Goal: Transaction & Acquisition: Obtain resource

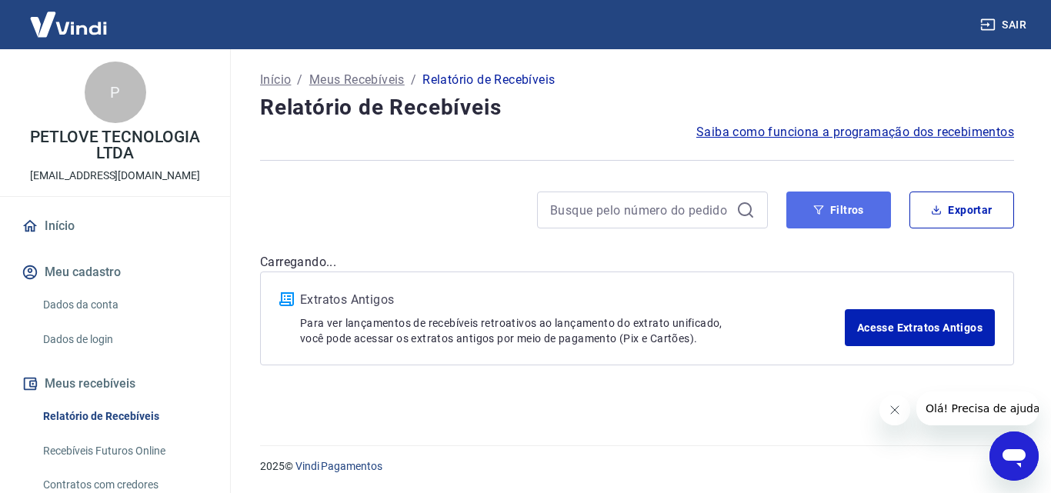
click at [830, 202] on button "Filtros" at bounding box center [839, 210] width 105 height 37
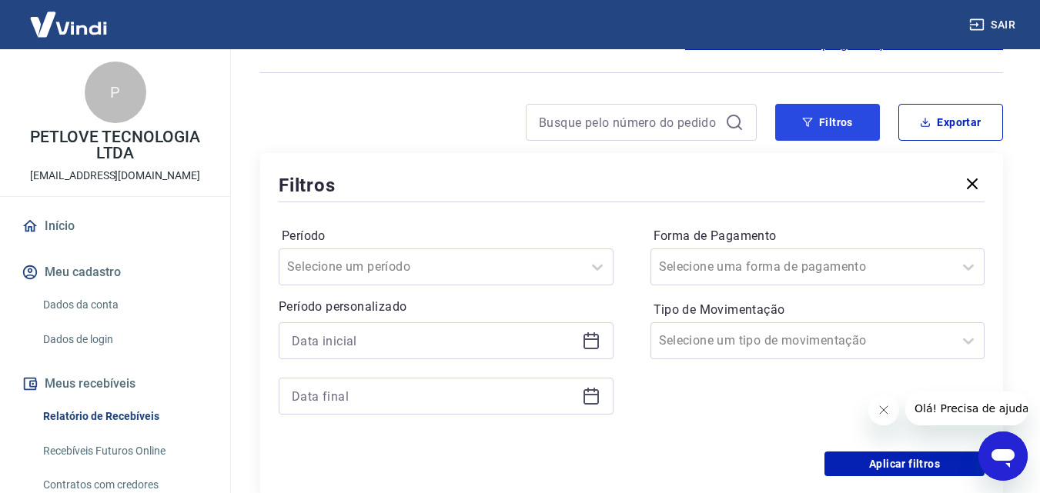
scroll to position [154, 0]
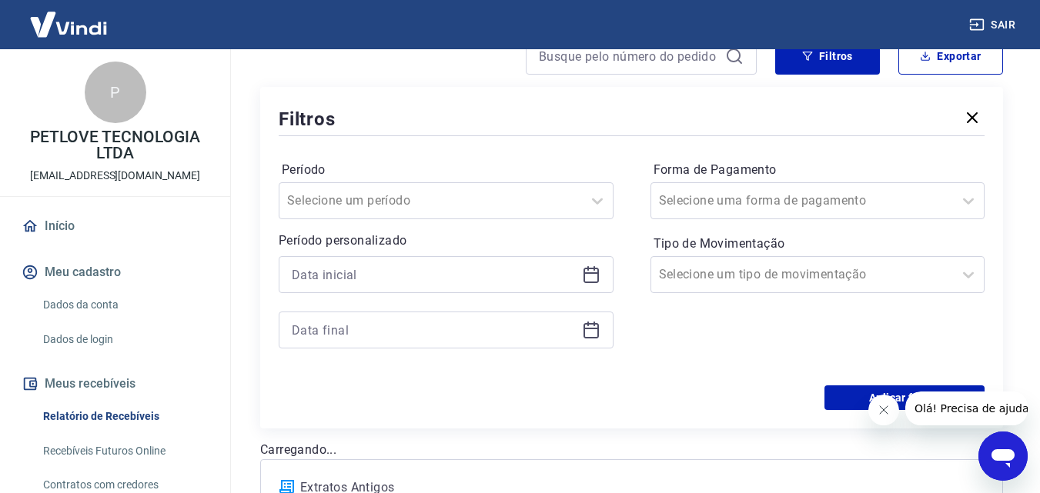
click at [587, 272] on icon at bounding box center [591, 275] width 18 height 18
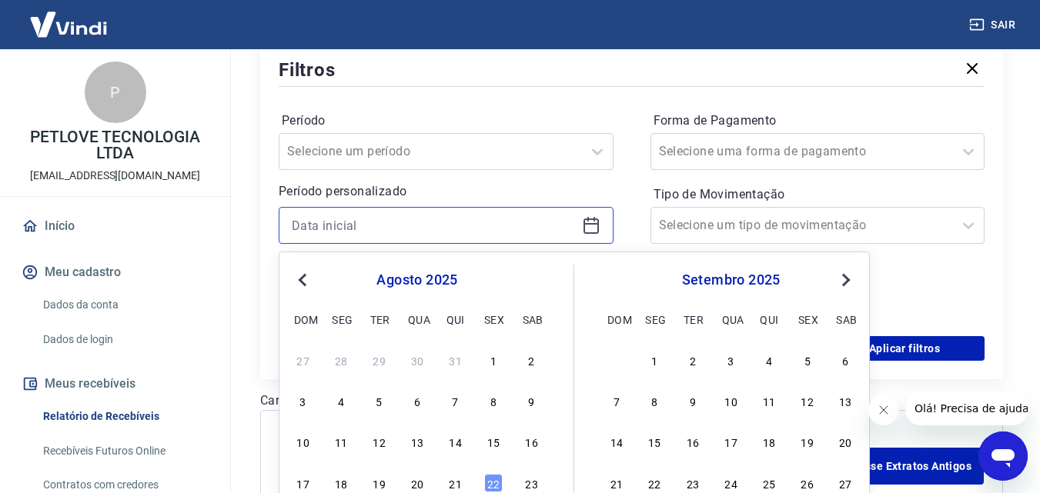
scroll to position [231, 0]
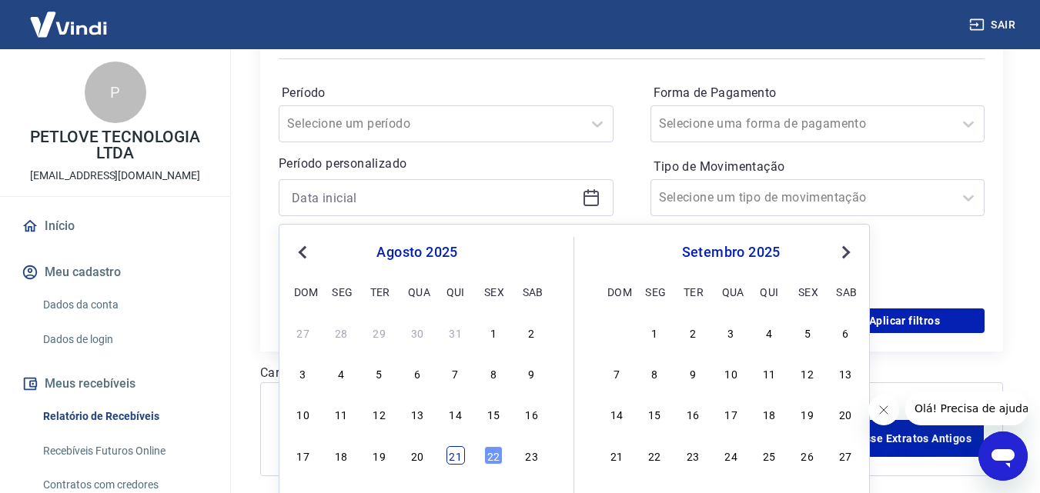
click at [453, 451] on div "21" at bounding box center [455, 455] width 18 height 18
type input "[DATE]"
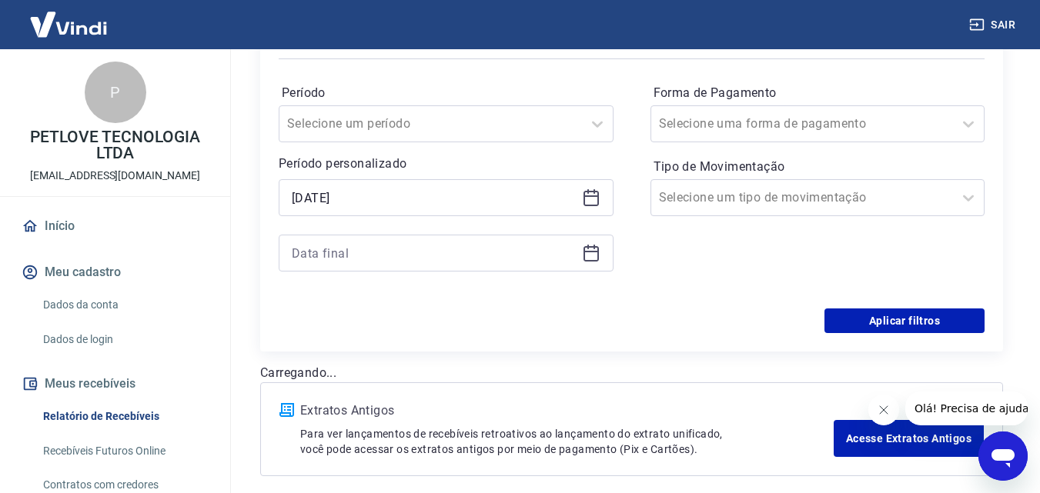
click at [587, 255] on icon at bounding box center [591, 253] width 18 height 18
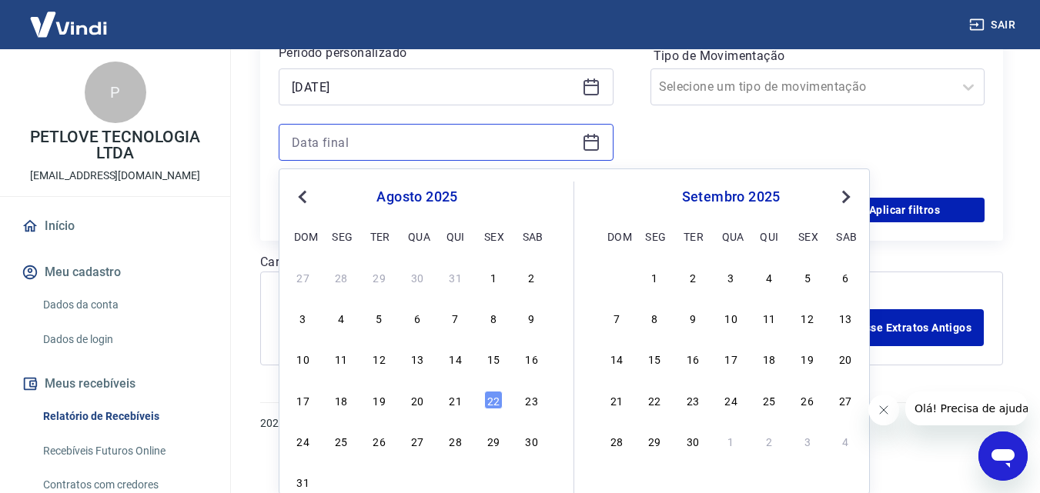
scroll to position [343, 0]
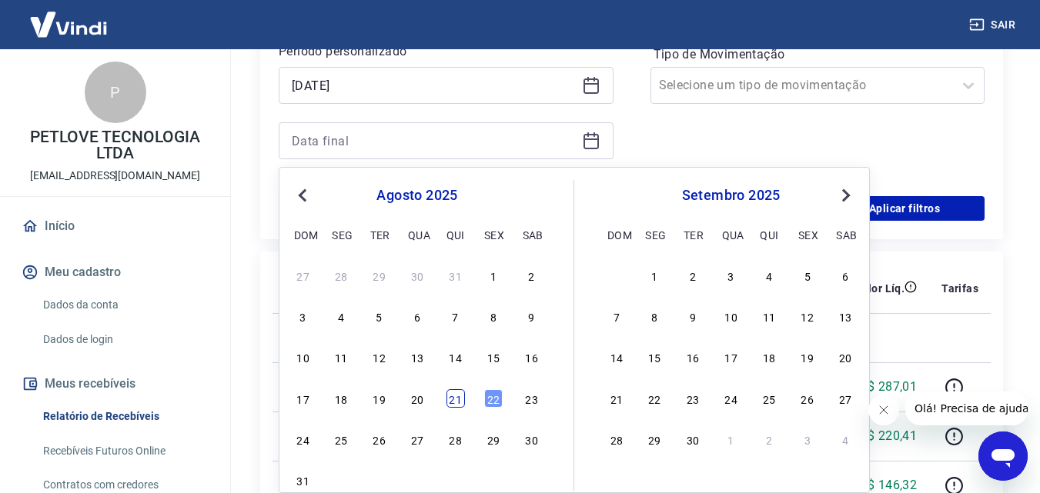
click at [459, 399] on div "21" at bounding box center [455, 398] width 18 height 18
type input "[DATE]"
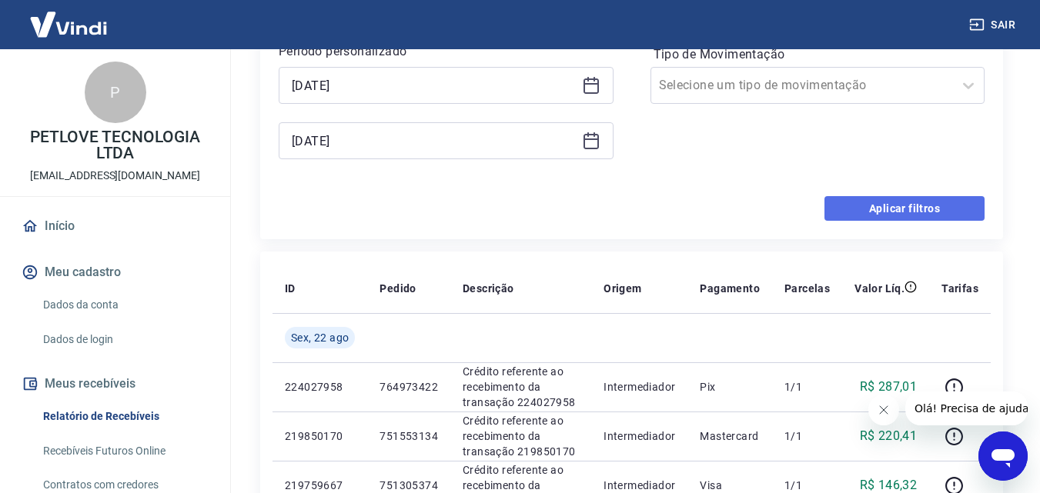
click at [868, 208] on button "Aplicar filtros" at bounding box center [904, 208] width 160 height 25
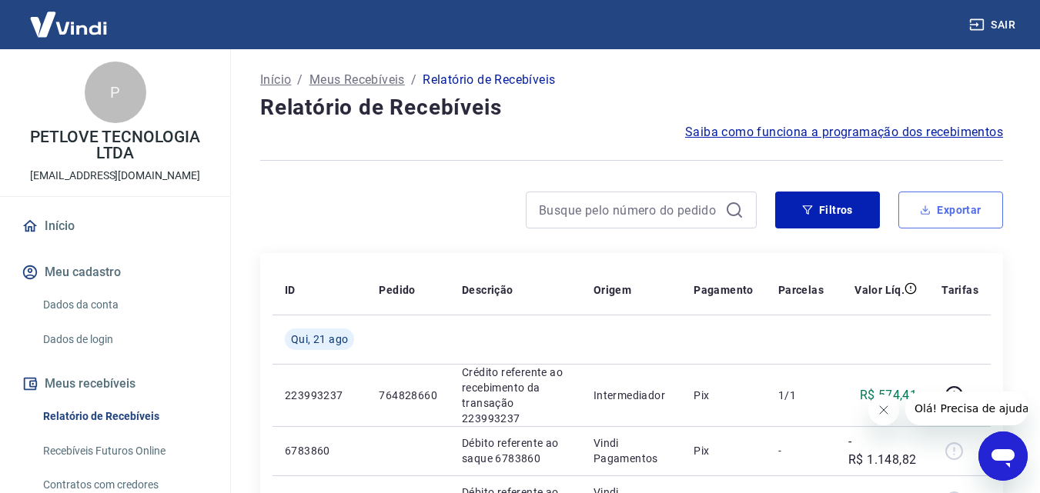
click at [950, 200] on button "Exportar" at bounding box center [950, 210] width 105 height 37
type input "[DATE]"
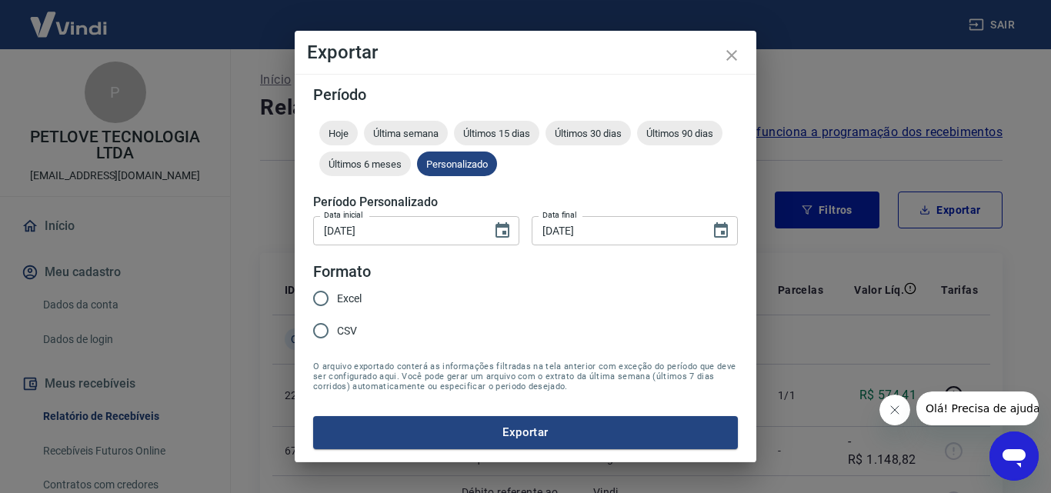
click at [356, 300] on span "Excel" at bounding box center [349, 299] width 25 height 16
click at [337, 300] on input "Excel" at bounding box center [321, 298] width 32 height 32
radio input "true"
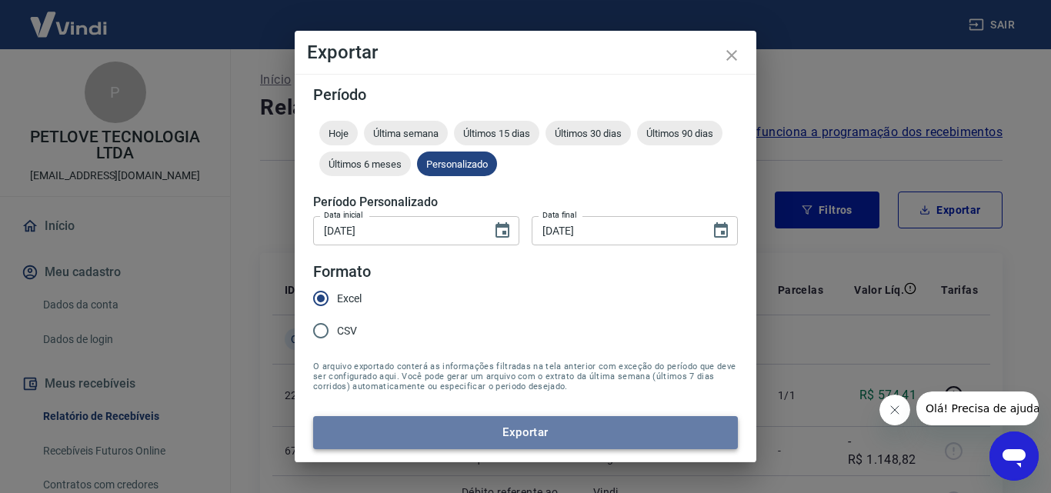
click at [492, 437] on button "Exportar" at bounding box center [525, 432] width 425 height 32
